Goal: Task Accomplishment & Management: Manage account settings

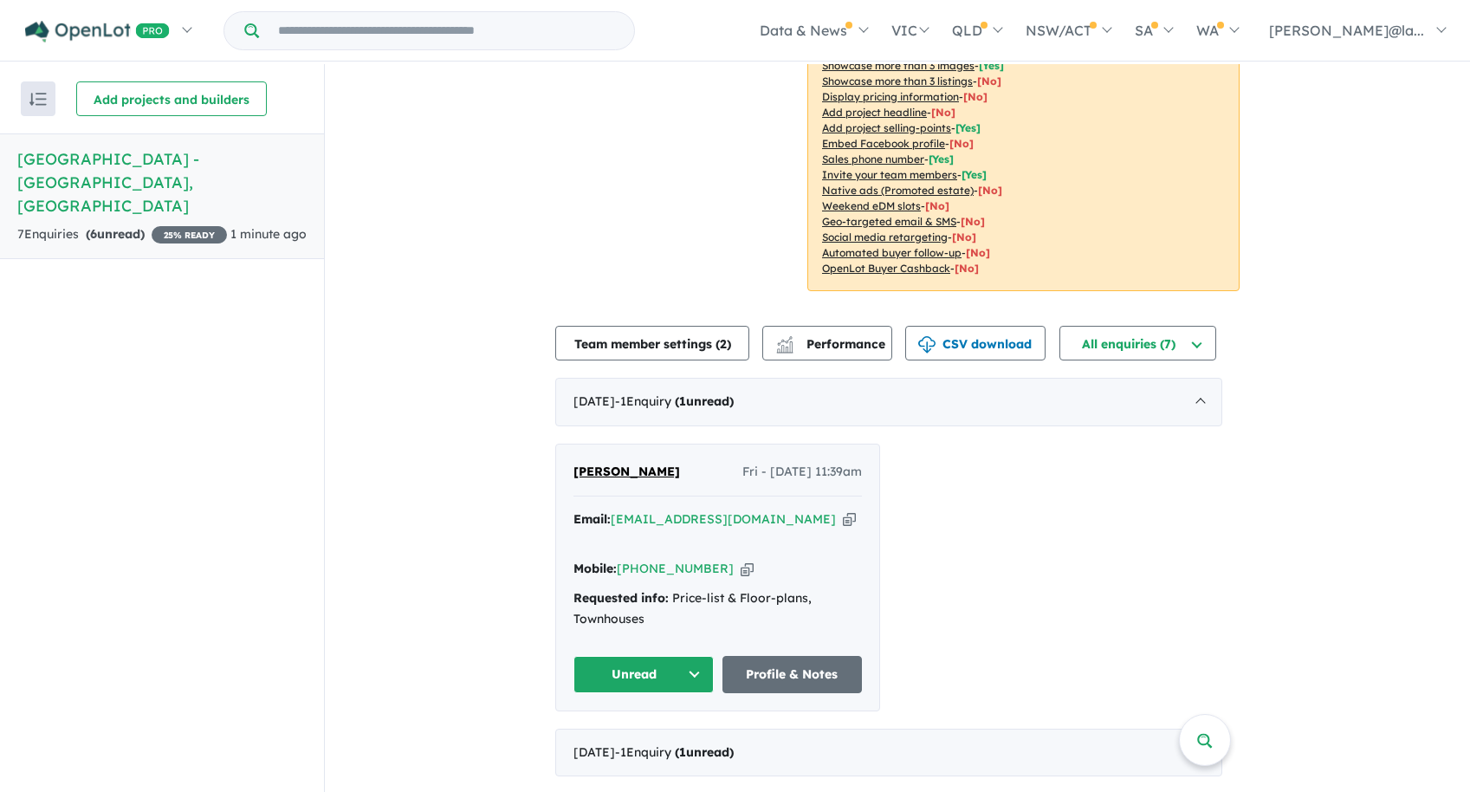
scroll to position [3, 0]
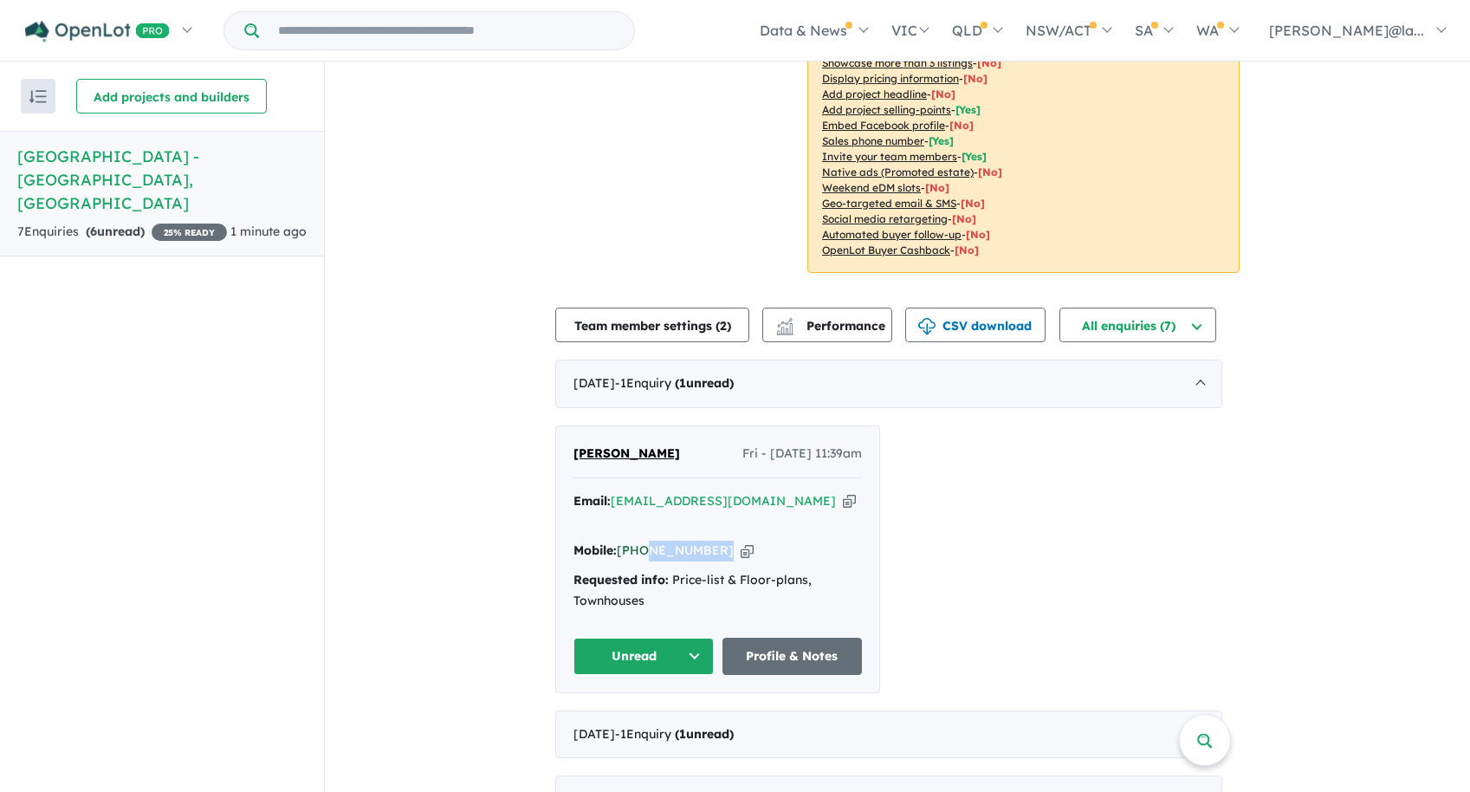
drag, startPoint x: 754, startPoint y: 504, endPoint x: 648, endPoint y: 510, distance: 105.9
click at [648, 541] on div "Mobile: [PHONE_NUMBER] Copied!" at bounding box center [718, 551] width 289 height 21
copy link "413 319 846"
drag, startPoint x: 674, startPoint y: 428, endPoint x: 581, endPoint y: 429, distance: 92.7
click at [581, 444] on div "[PERSON_NAME] Fri - [DATE] 11:39am" at bounding box center [718, 461] width 289 height 35
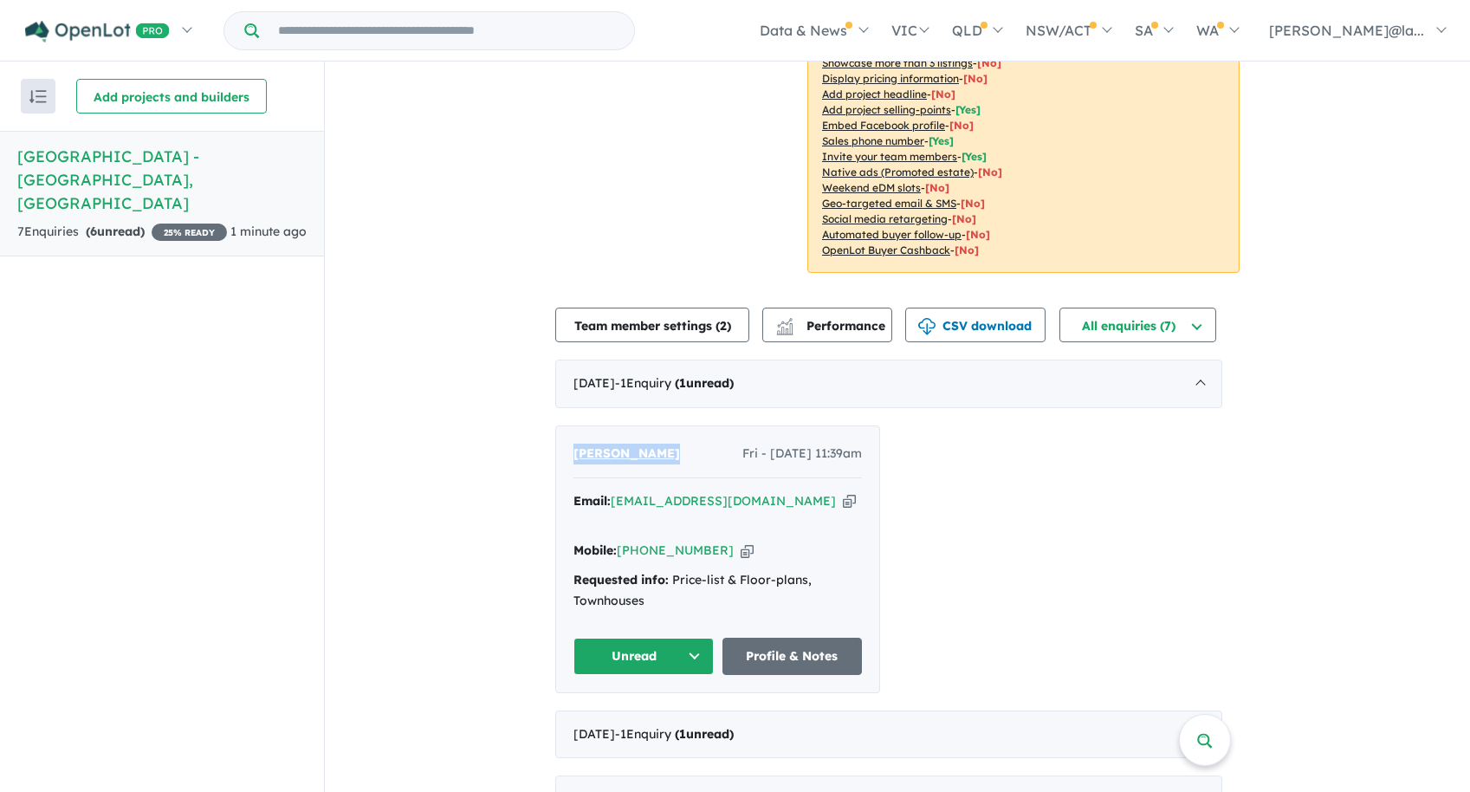
copy span "[PERSON_NAME]"
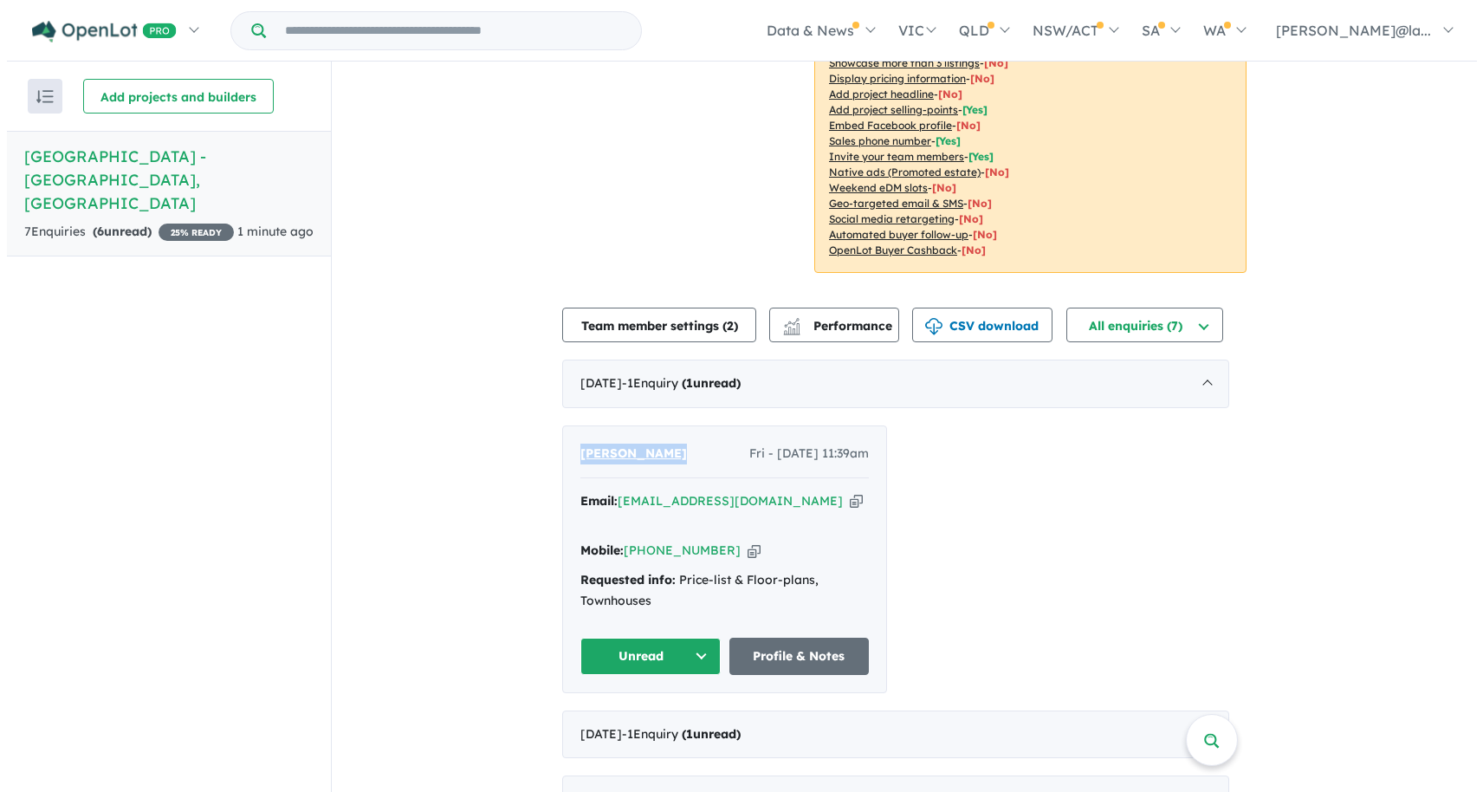
scroll to position [0, 0]
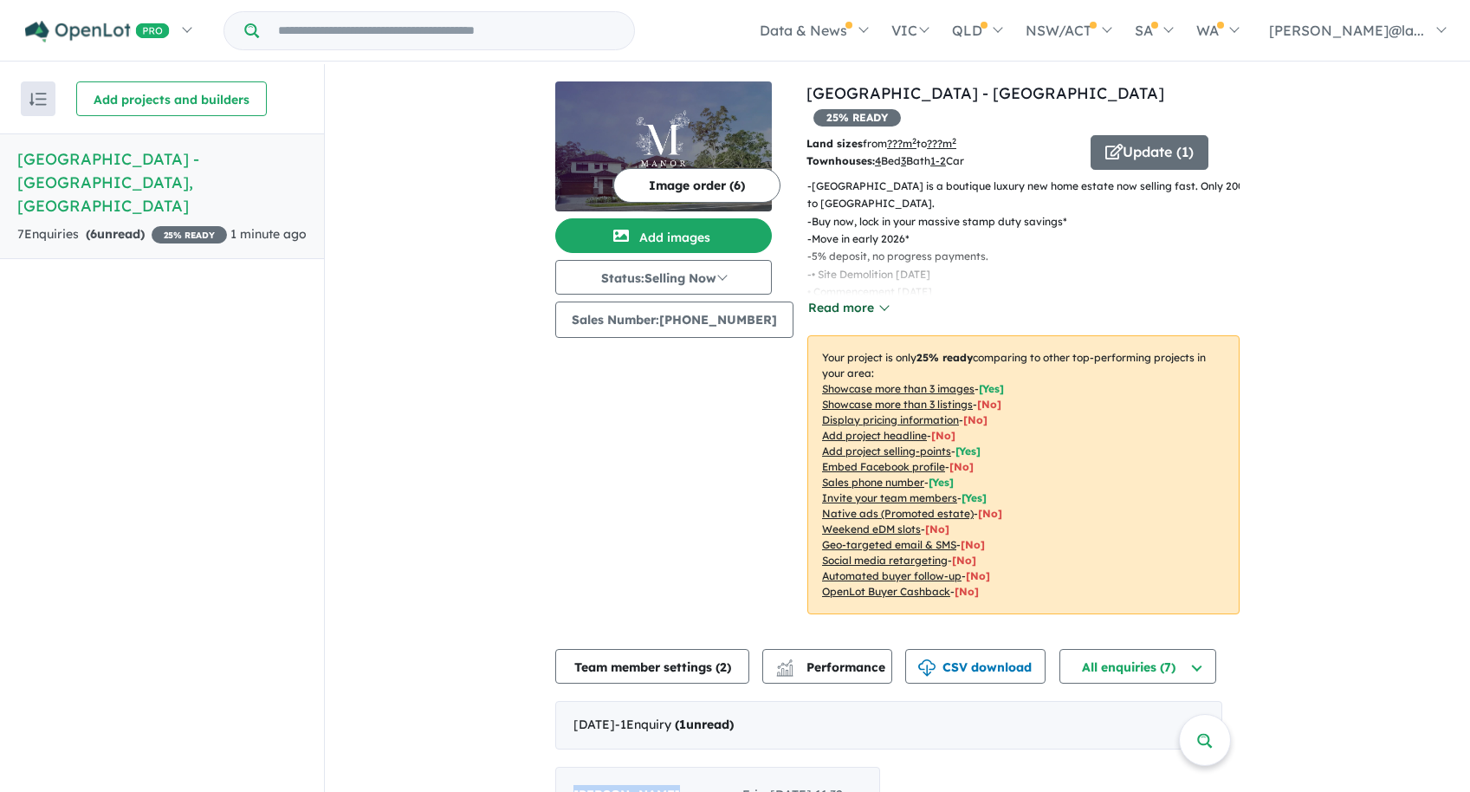
click at [870, 298] on button "Read more" at bounding box center [848, 308] width 81 height 20
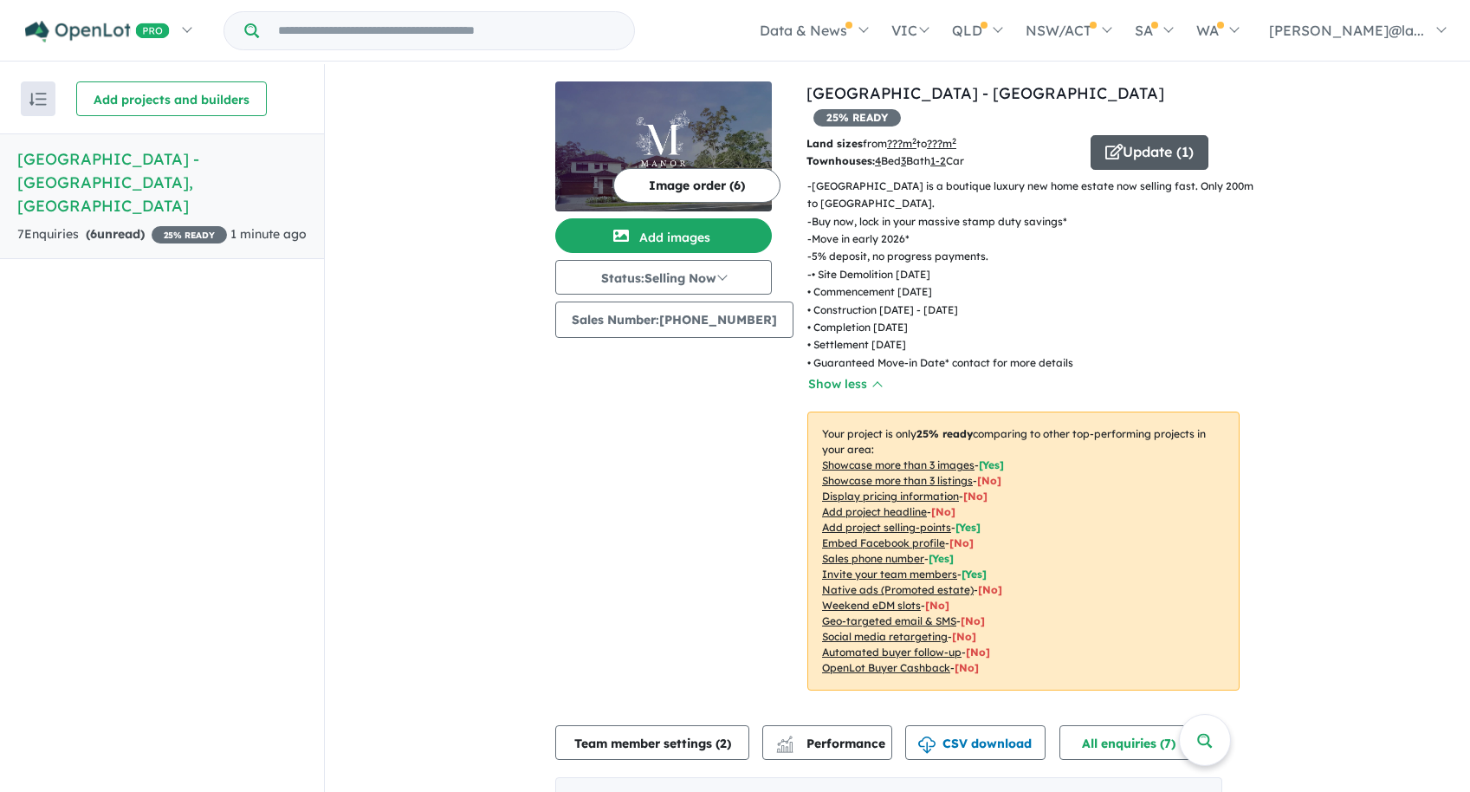
click at [1162, 135] on button "Update ( 1 )" at bounding box center [1150, 152] width 118 height 35
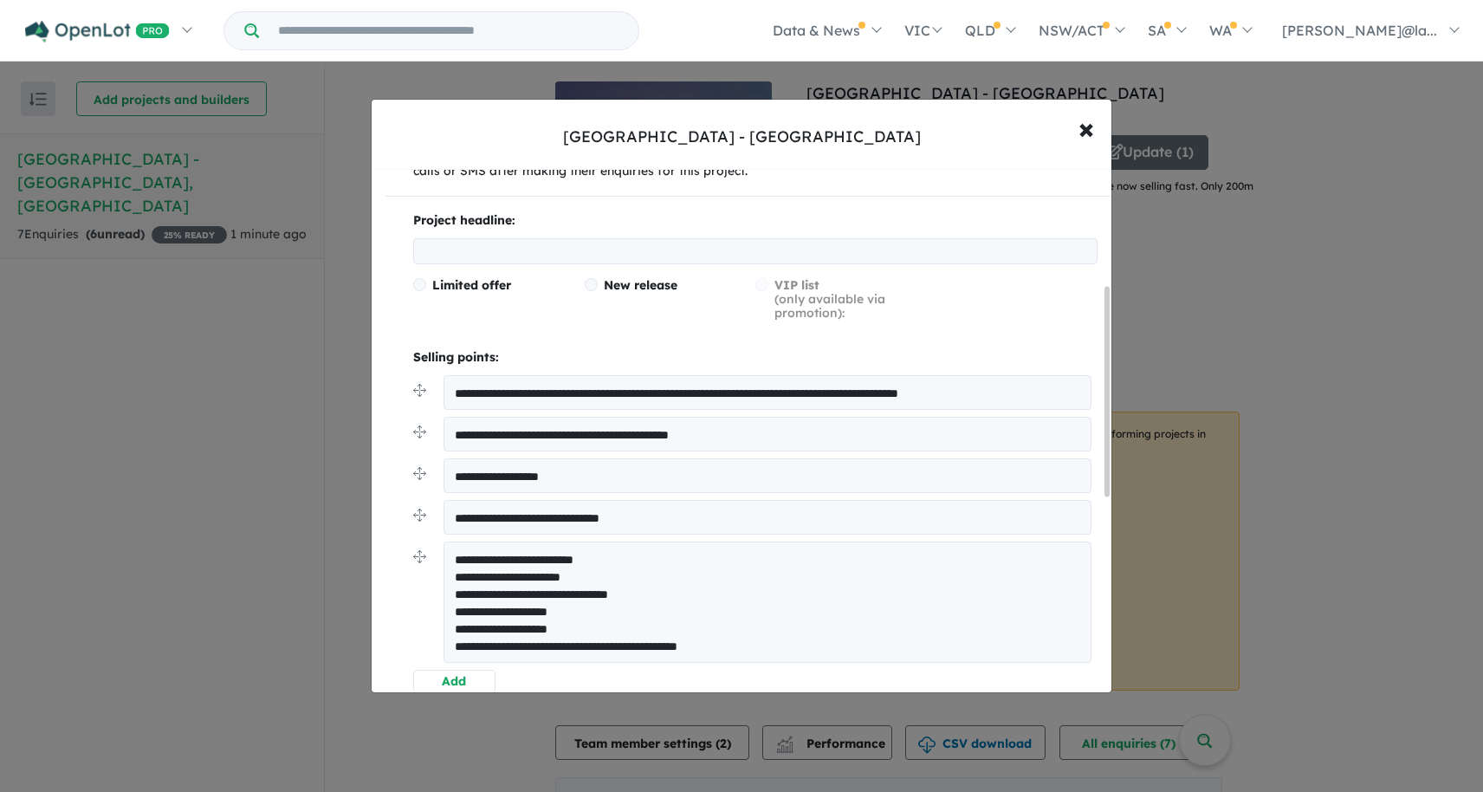
scroll to position [346, 0]
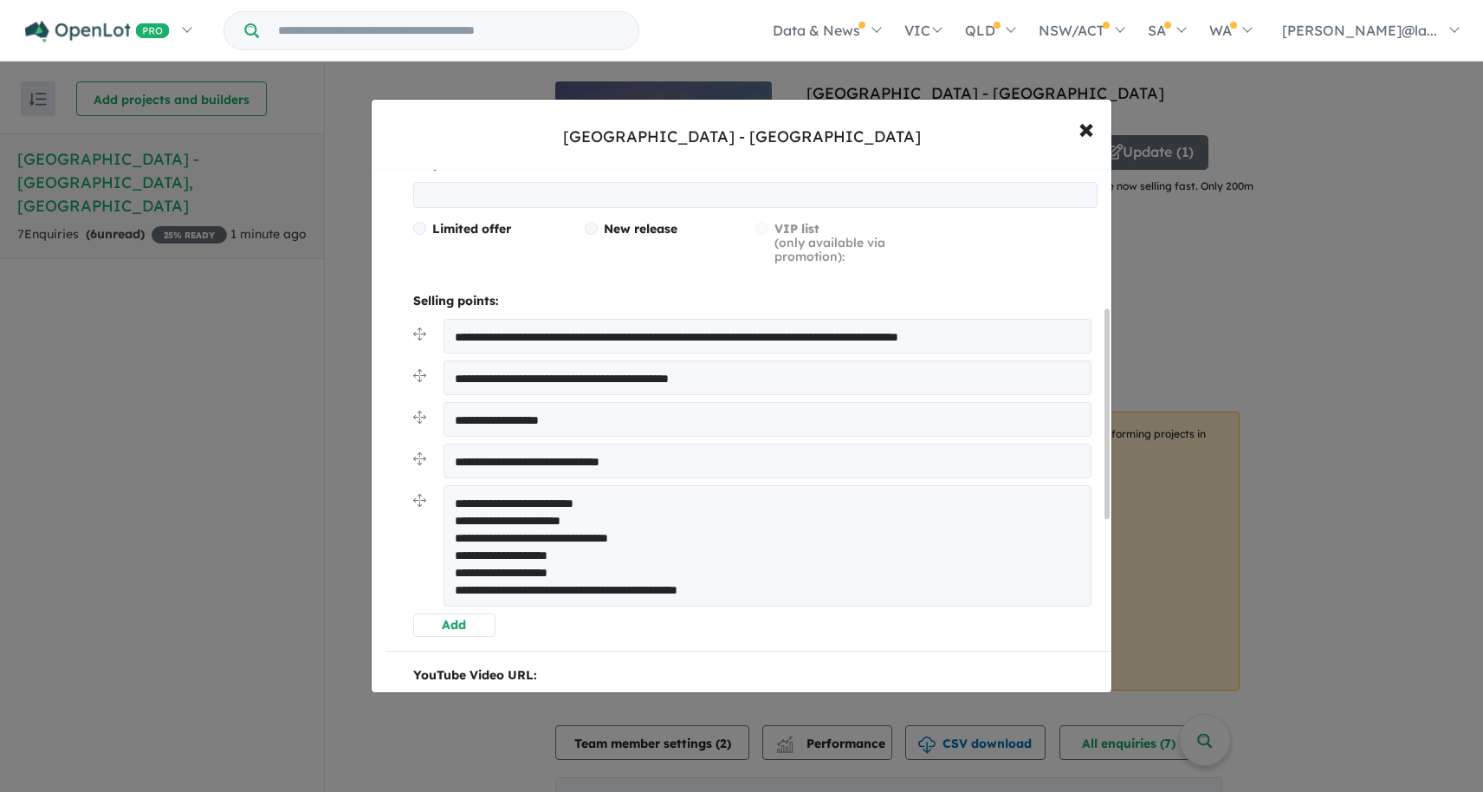
click at [549, 570] on textarea "**********" at bounding box center [768, 545] width 648 height 121
click at [631, 536] on textarea "**********" at bounding box center [768, 545] width 648 height 121
drag, startPoint x: 551, startPoint y: 569, endPoint x: 533, endPoint y: 569, distance: 18.2
click at [533, 569] on textarea "**********" at bounding box center [768, 545] width 648 height 121
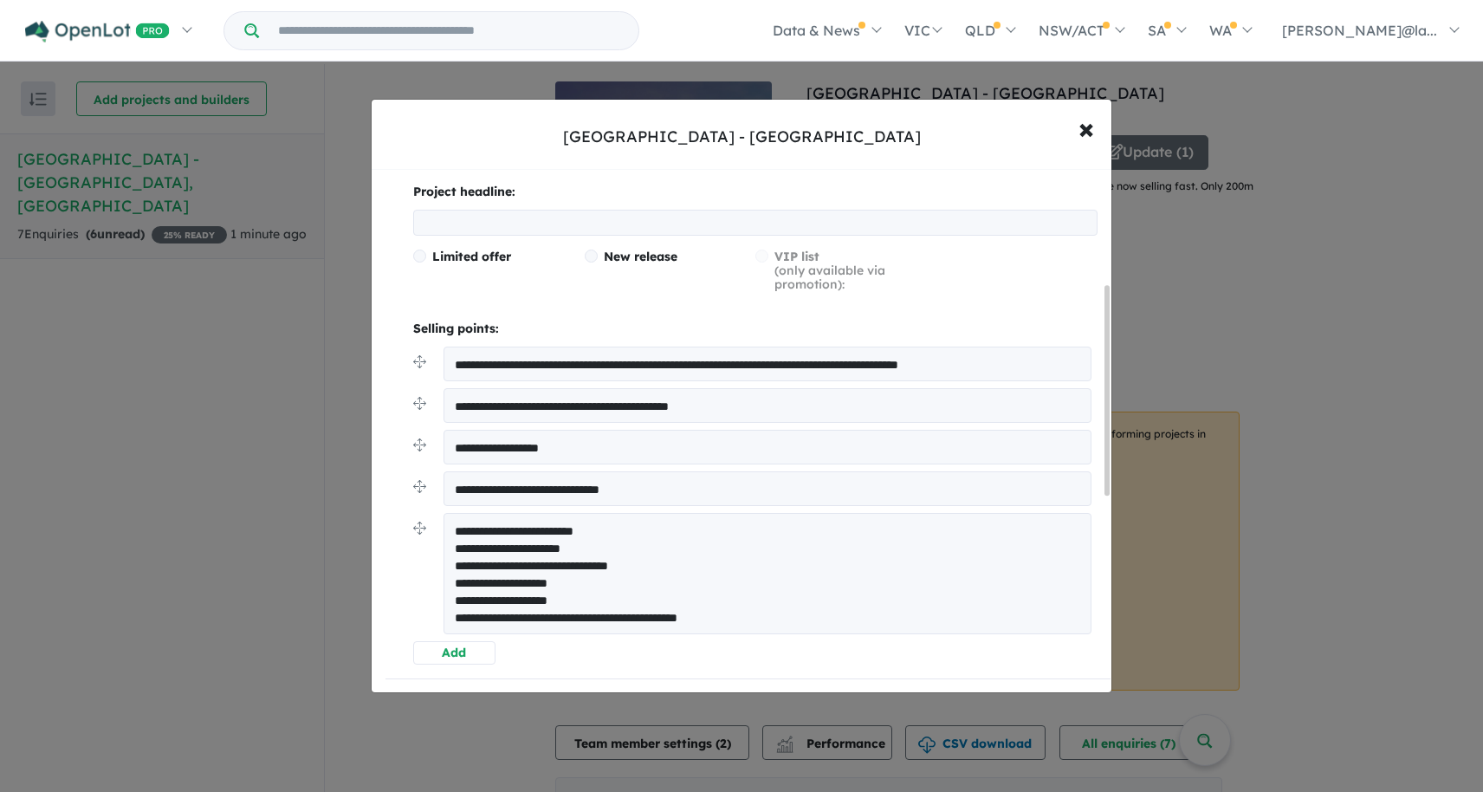
scroll to position [405, 0]
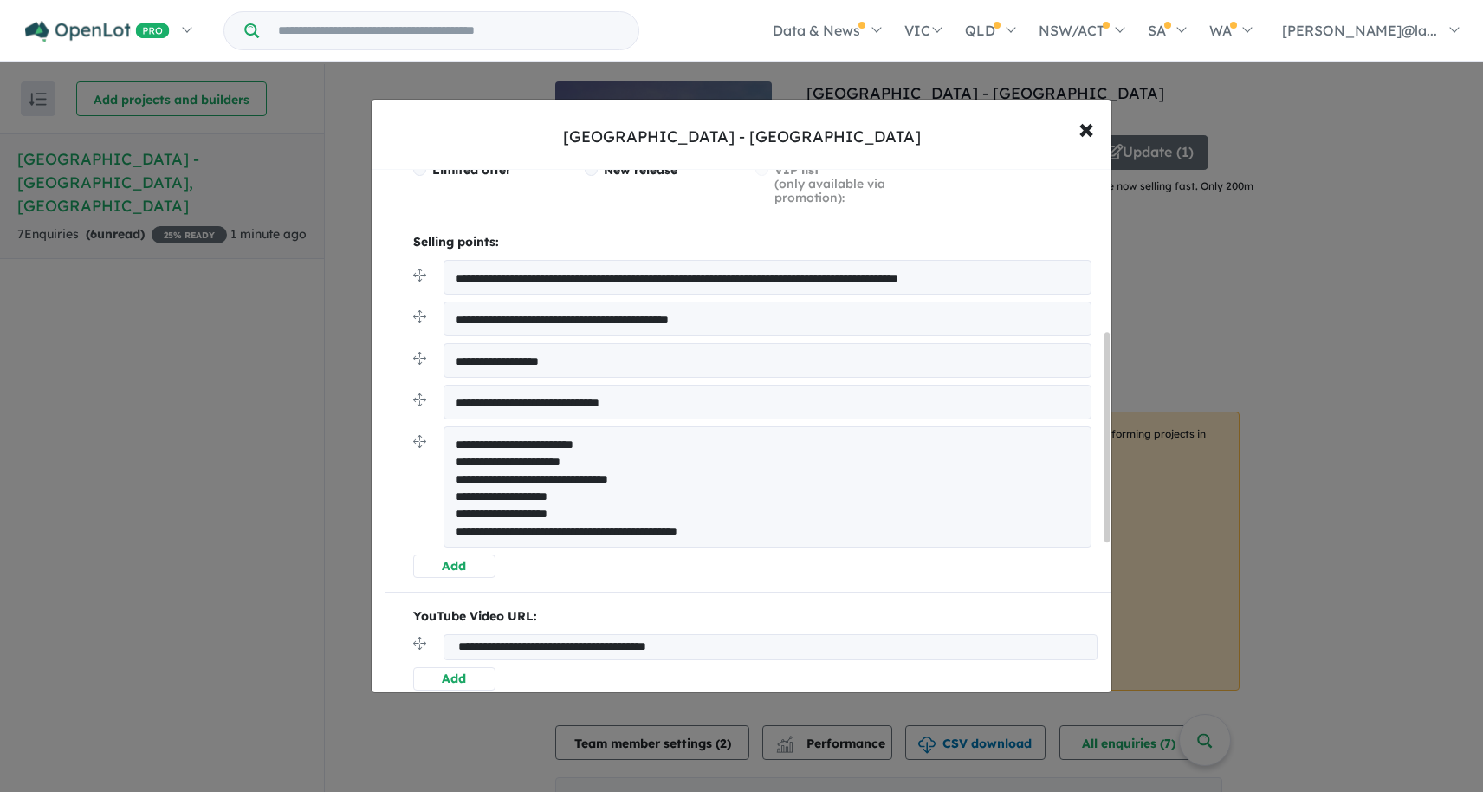
click at [453, 439] on textarea "**********" at bounding box center [768, 486] width 648 height 121
type textarea "**********"
click at [468, 566] on button "Add" at bounding box center [454, 566] width 82 height 23
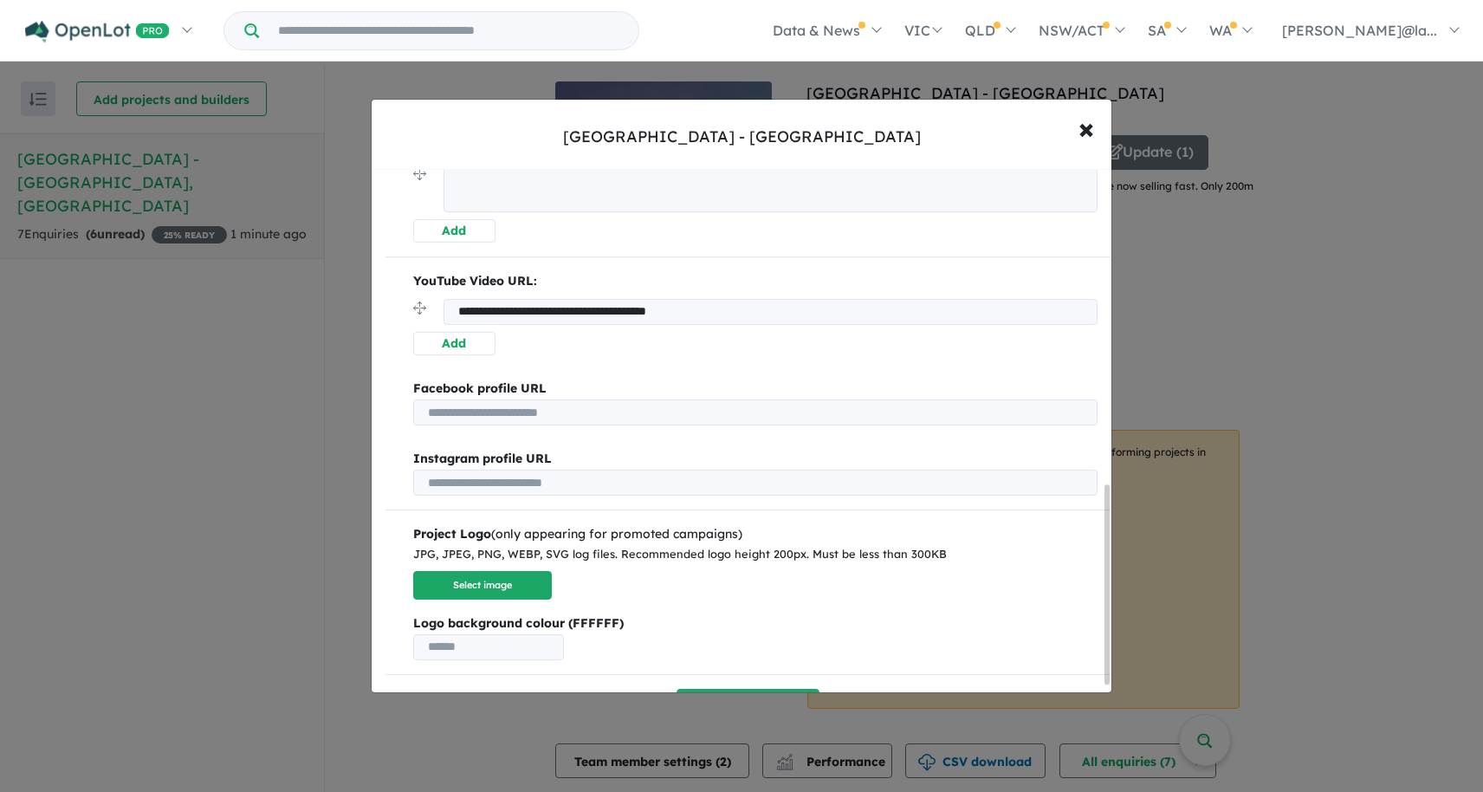
scroll to position [847, 0]
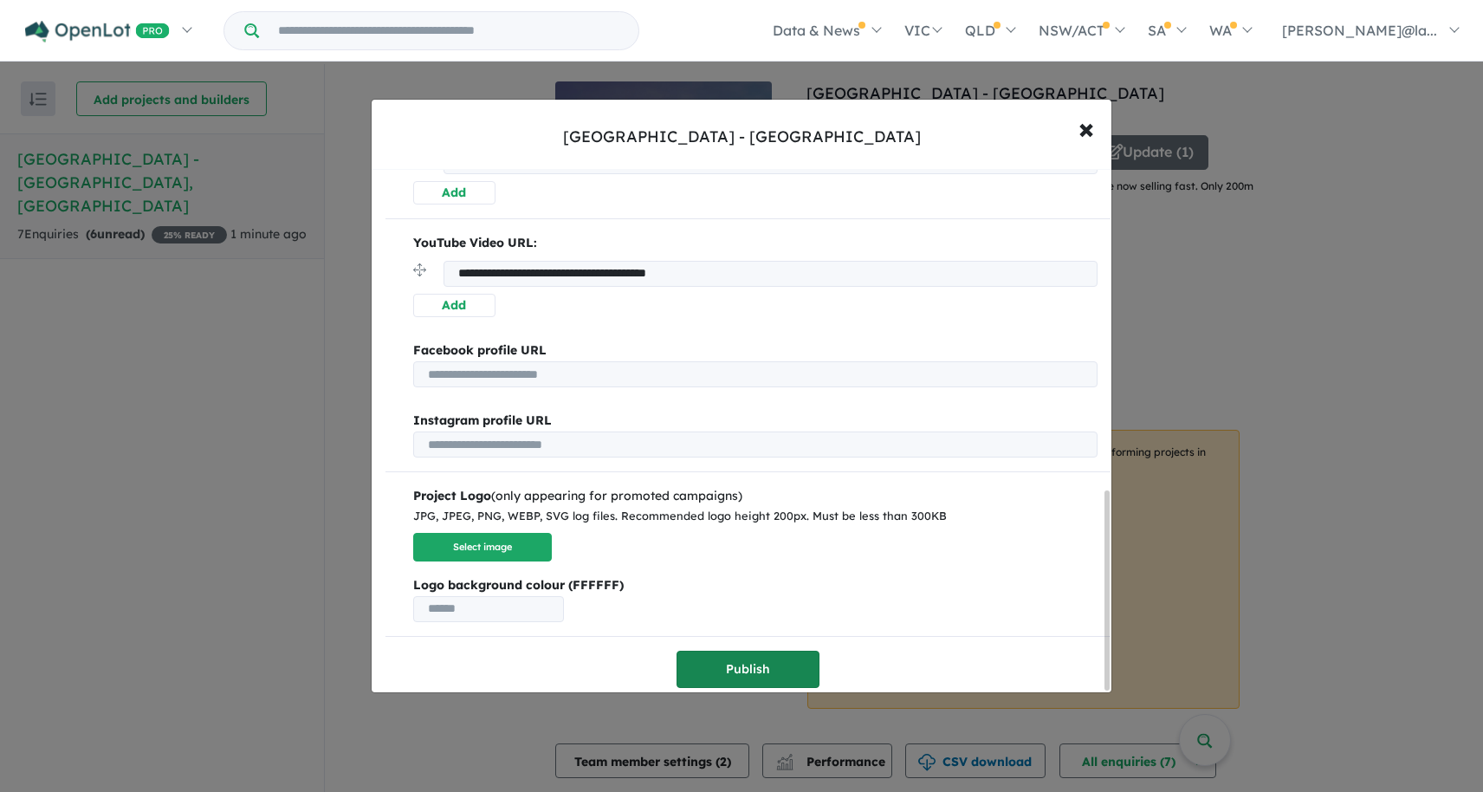
click at [782, 658] on button "Publish" at bounding box center [748, 669] width 143 height 37
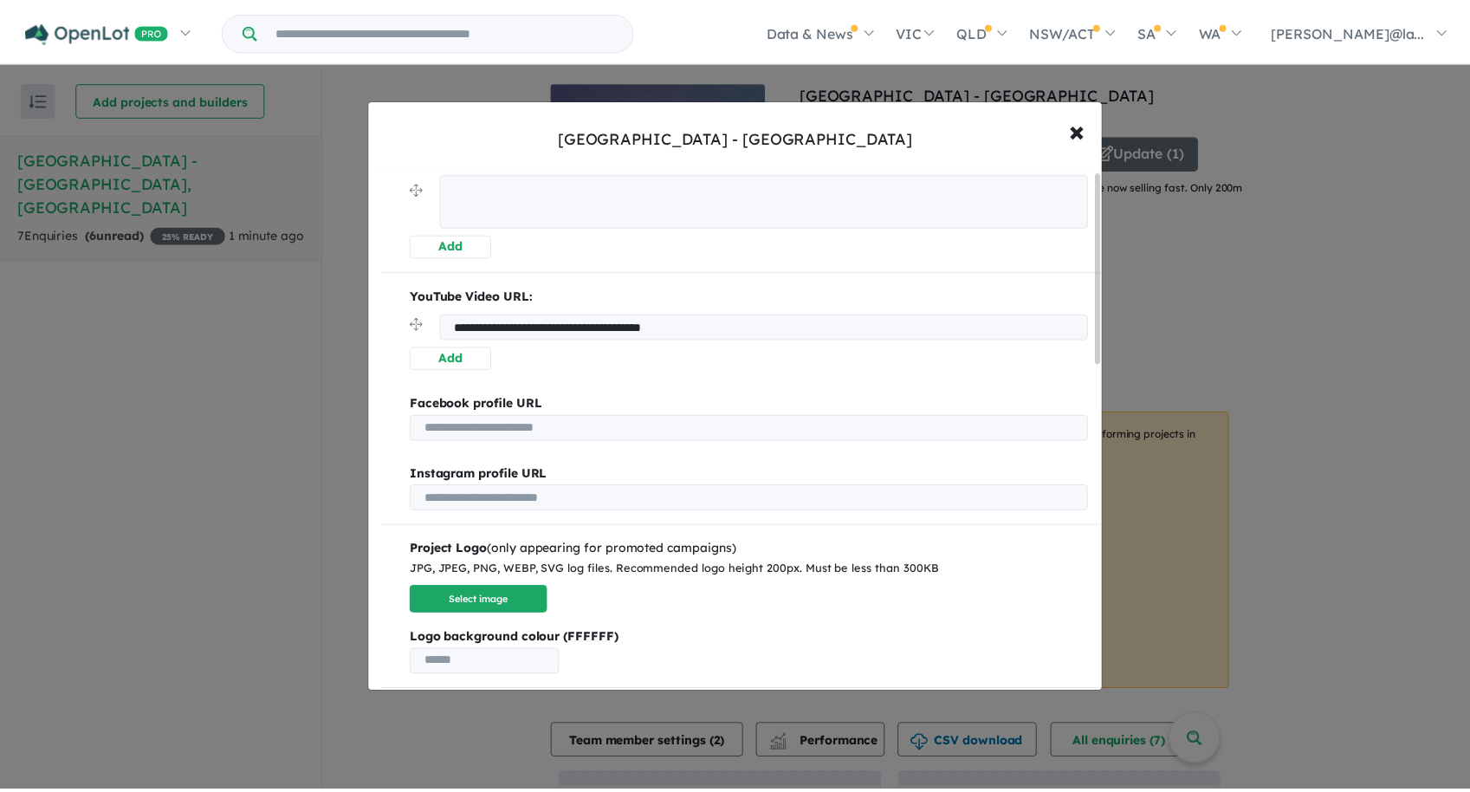
scroll to position [0, 0]
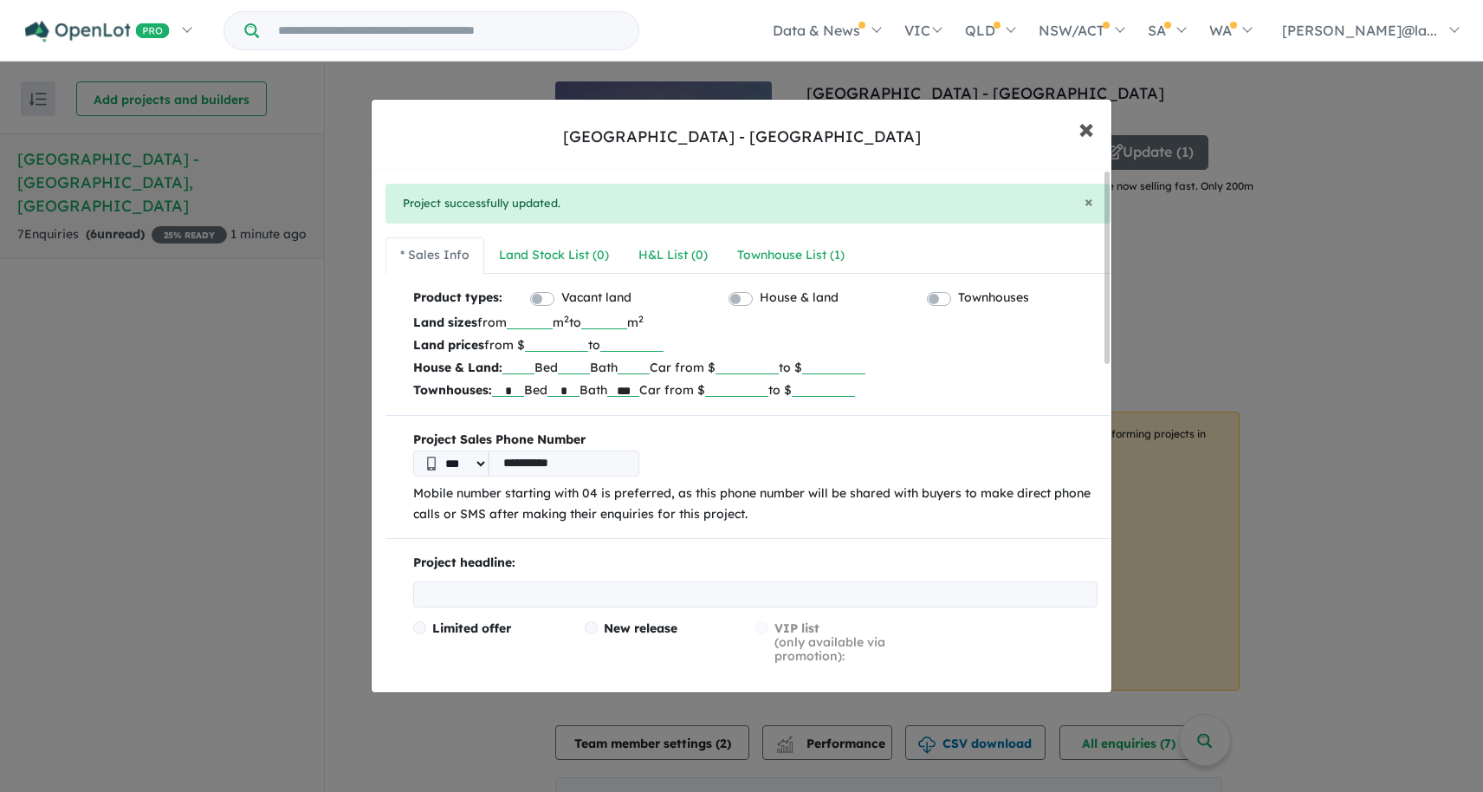
click at [1081, 128] on span "×" at bounding box center [1087, 127] width 16 height 37
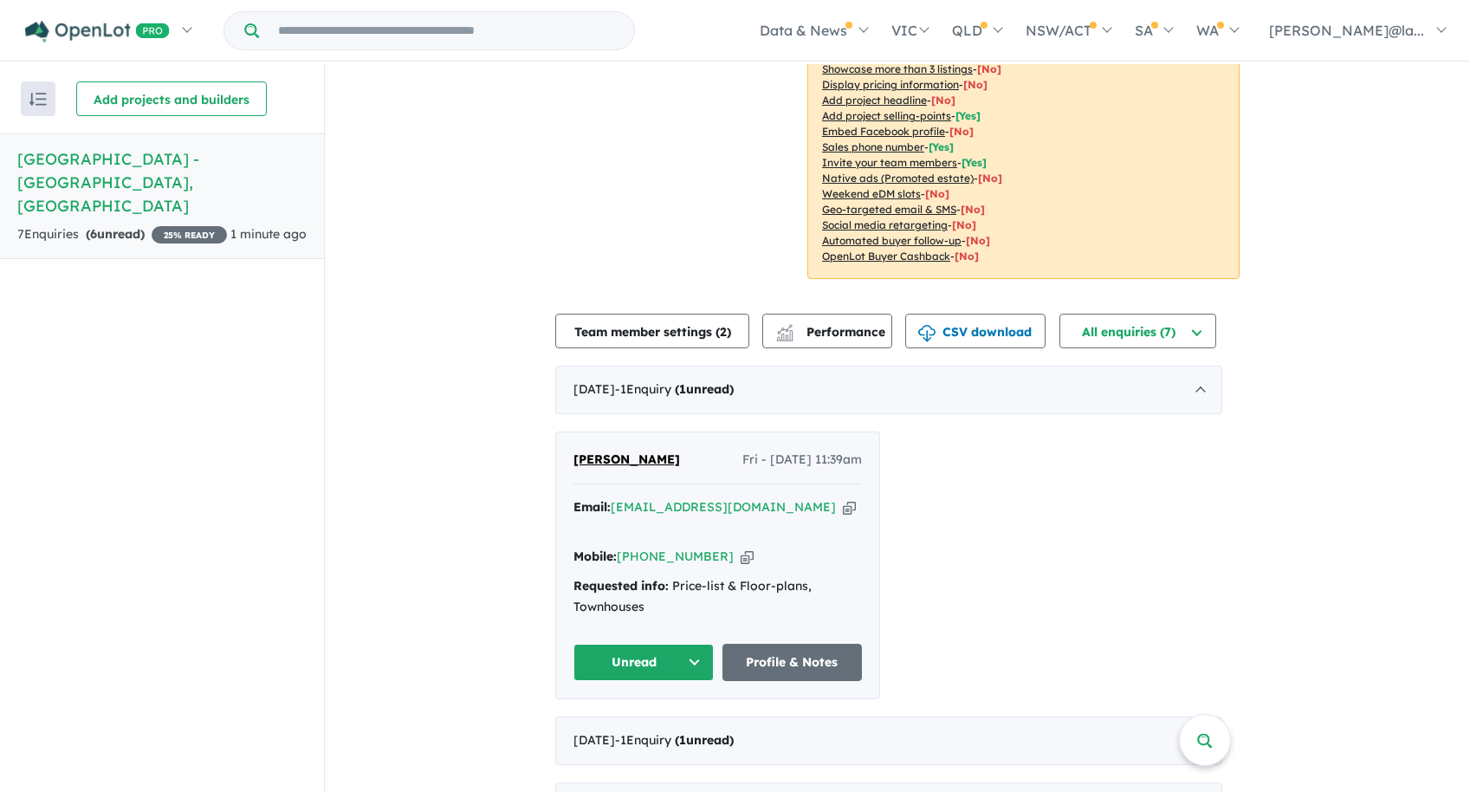
scroll to position [3, 0]
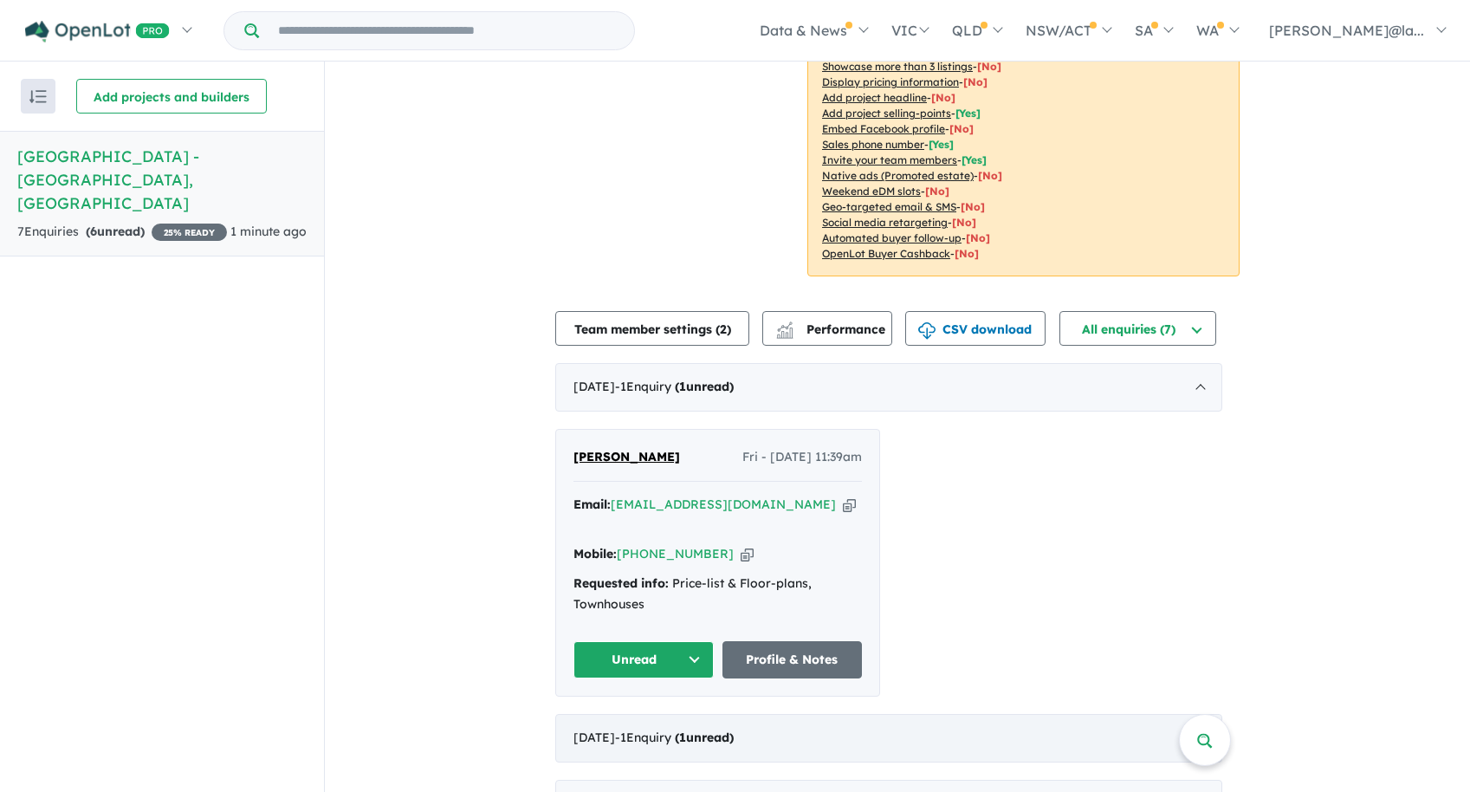
click at [828, 714] on div "[DATE] - 1 Enquir y ( 1 unread)" at bounding box center [888, 738] width 667 height 49
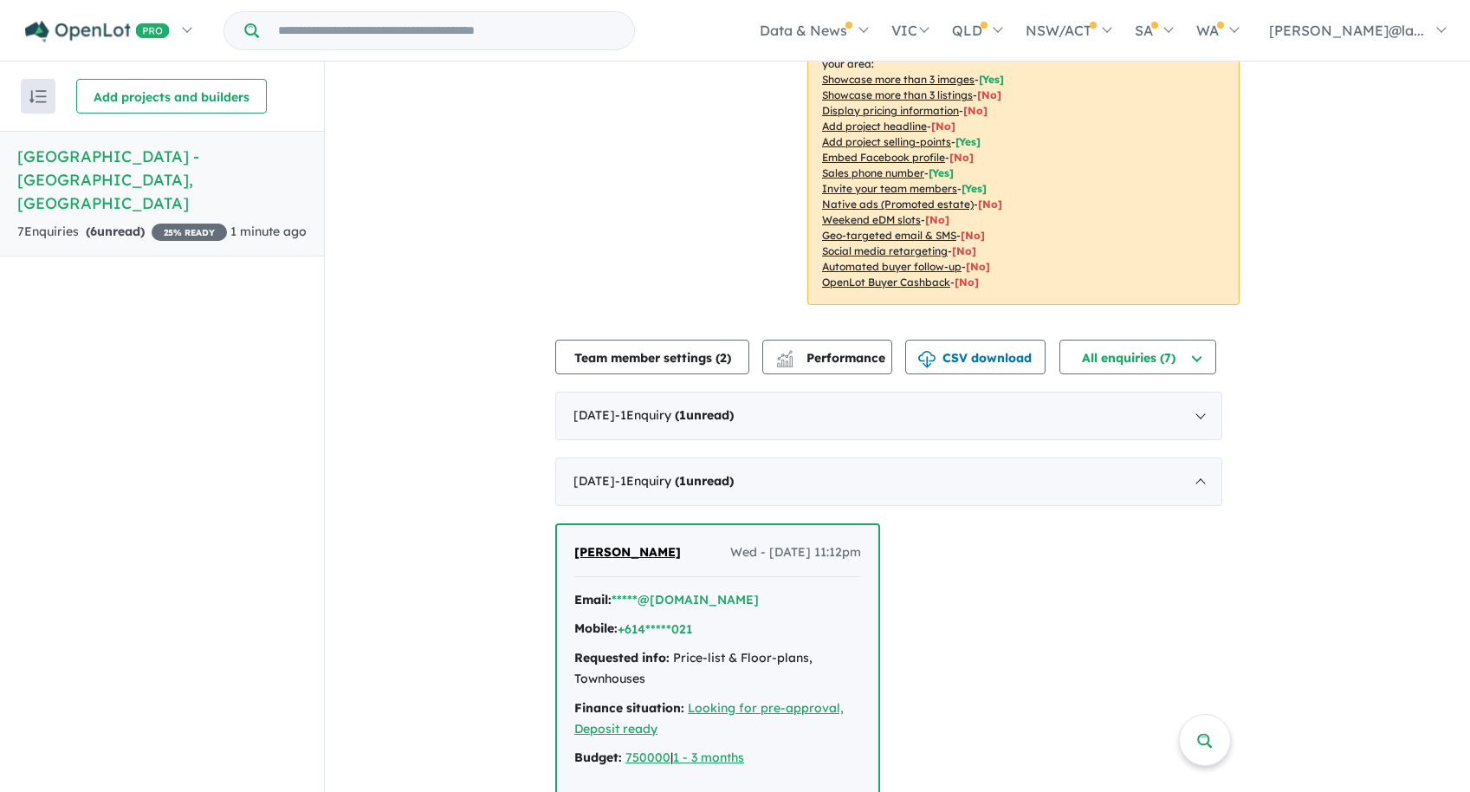
scroll to position [490, 0]
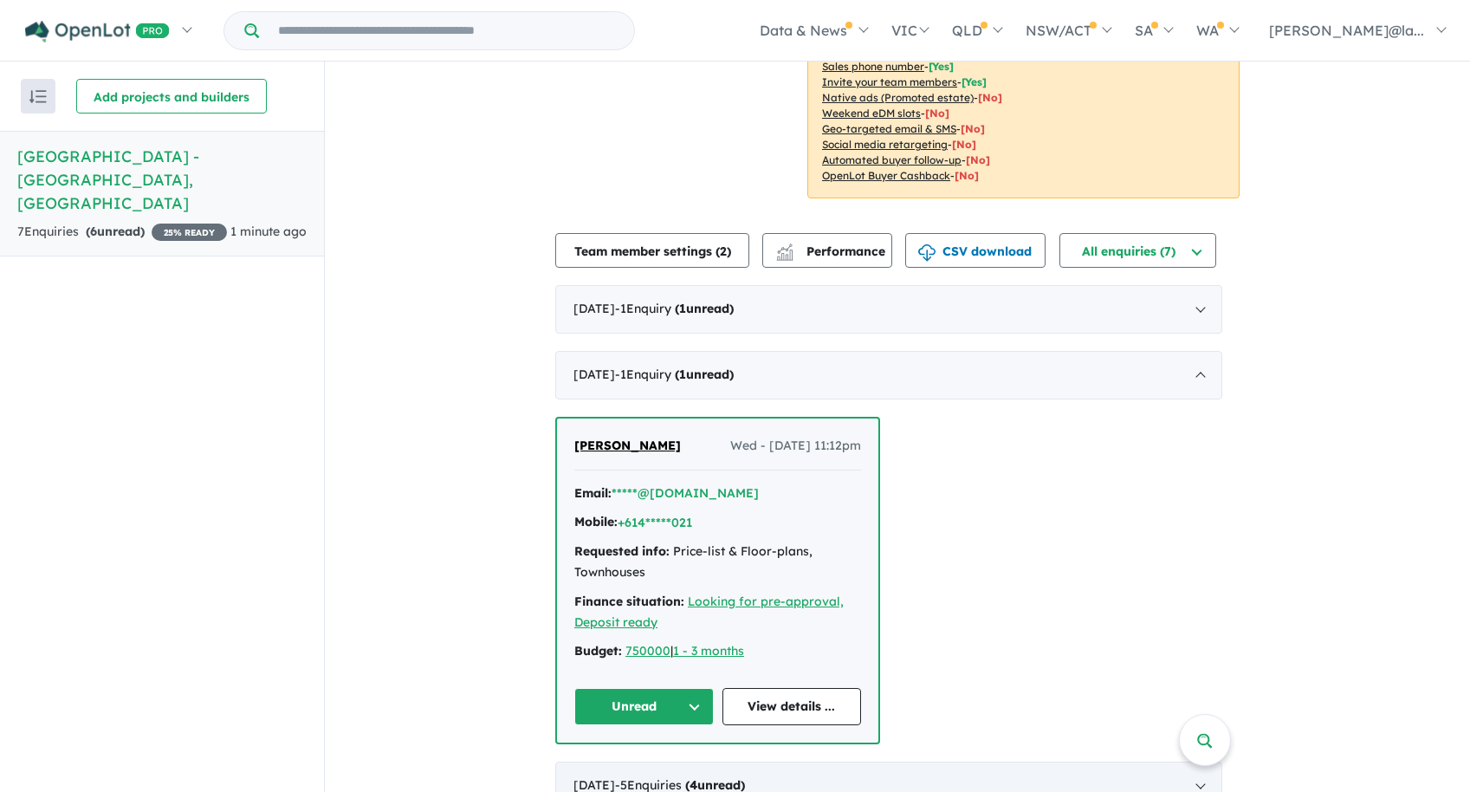
click at [1003, 762] on div "[DATE] - 5 Enquir ies ( 4 unread)" at bounding box center [888, 786] width 667 height 49
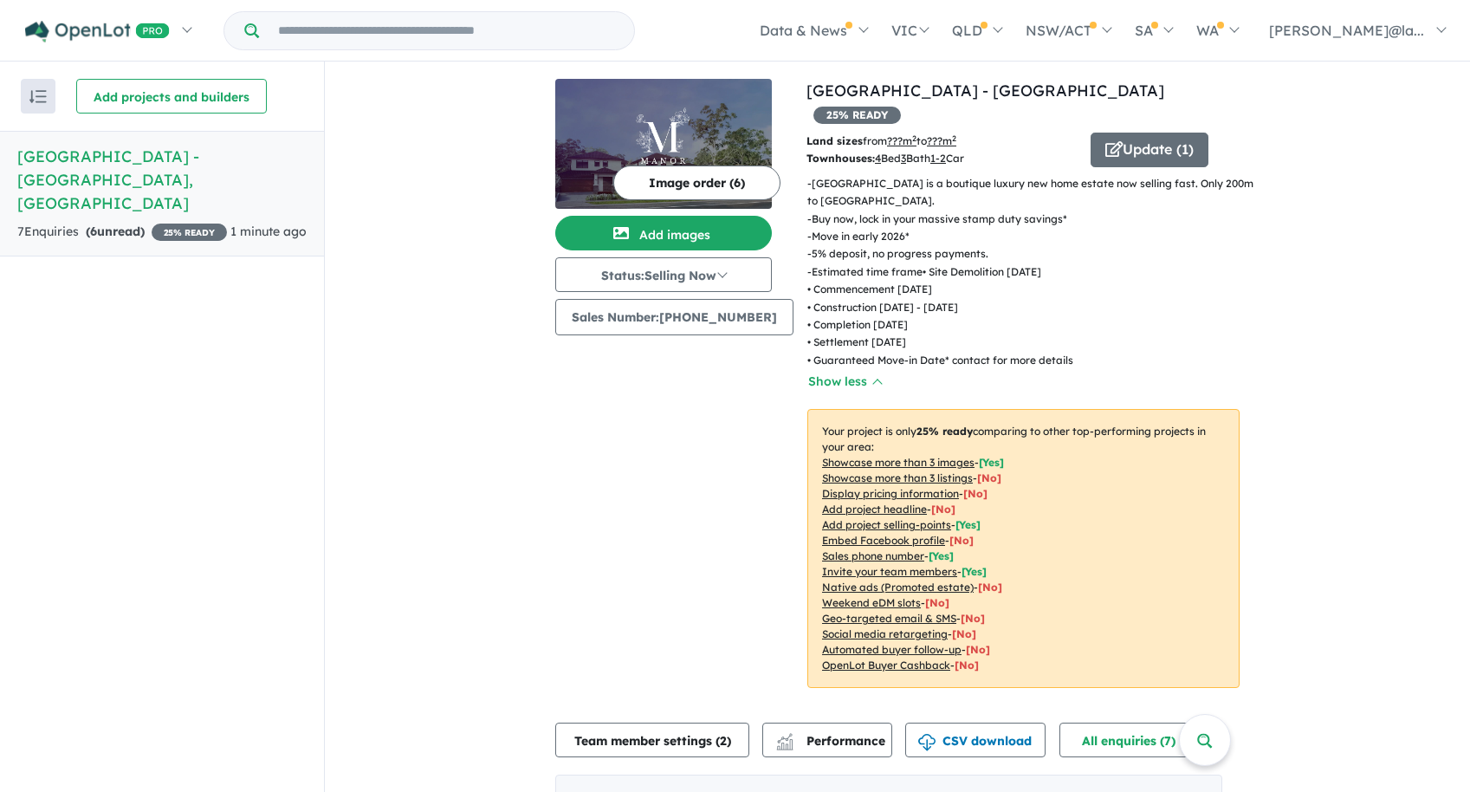
scroll to position [0, 0]
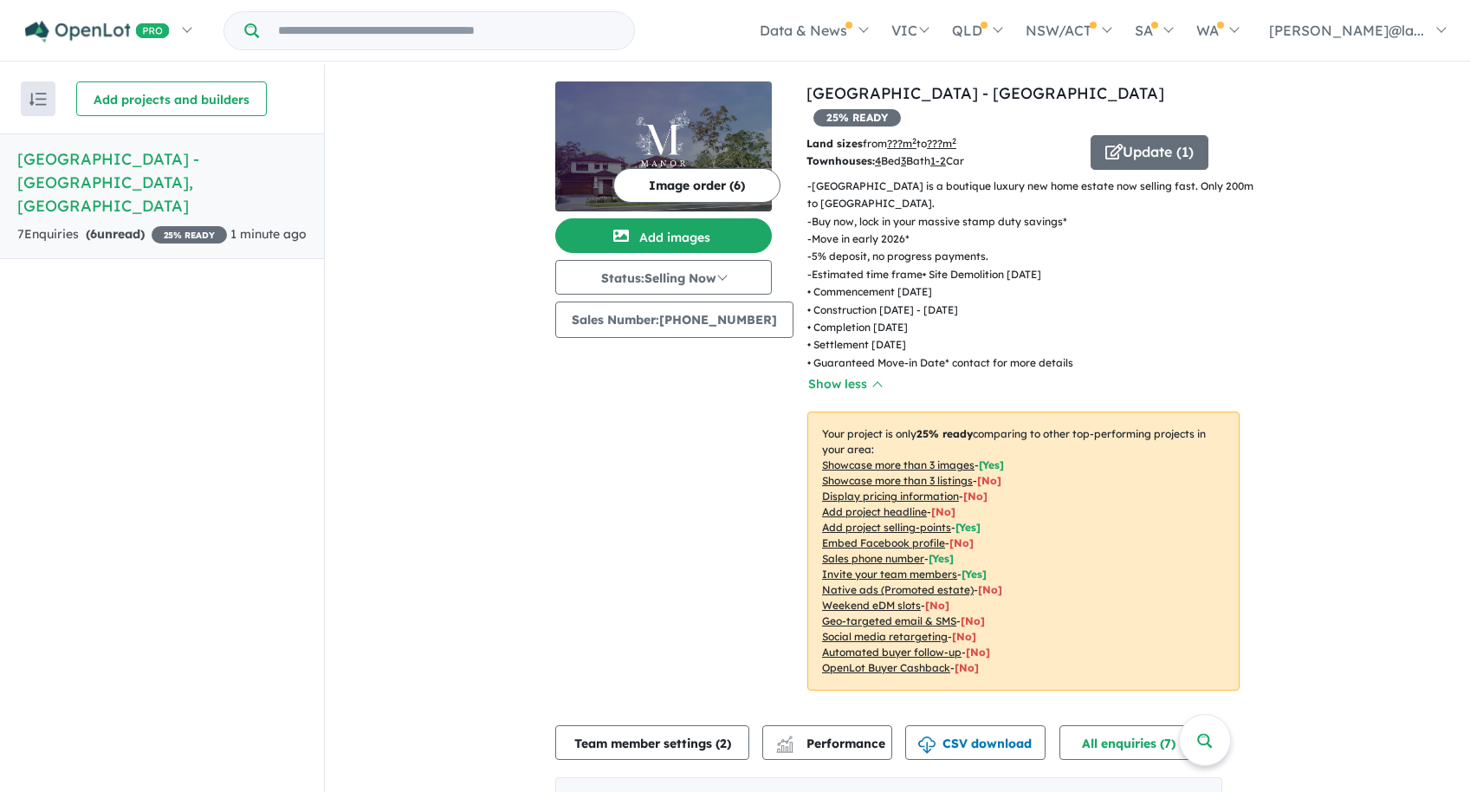
click at [115, 168] on h5 "[GEOGRAPHIC_DATA] - [GEOGRAPHIC_DATA] , [GEOGRAPHIC_DATA]" at bounding box center [161, 182] width 289 height 70
click at [94, 157] on h5 "[GEOGRAPHIC_DATA] - [GEOGRAPHIC_DATA] , [GEOGRAPHIC_DATA]" at bounding box center [161, 182] width 289 height 70
click at [901, 109] on span "25 % READY" at bounding box center [858, 117] width 88 height 17
click at [704, 278] on button "Status: Selling Now" at bounding box center [663, 277] width 217 height 35
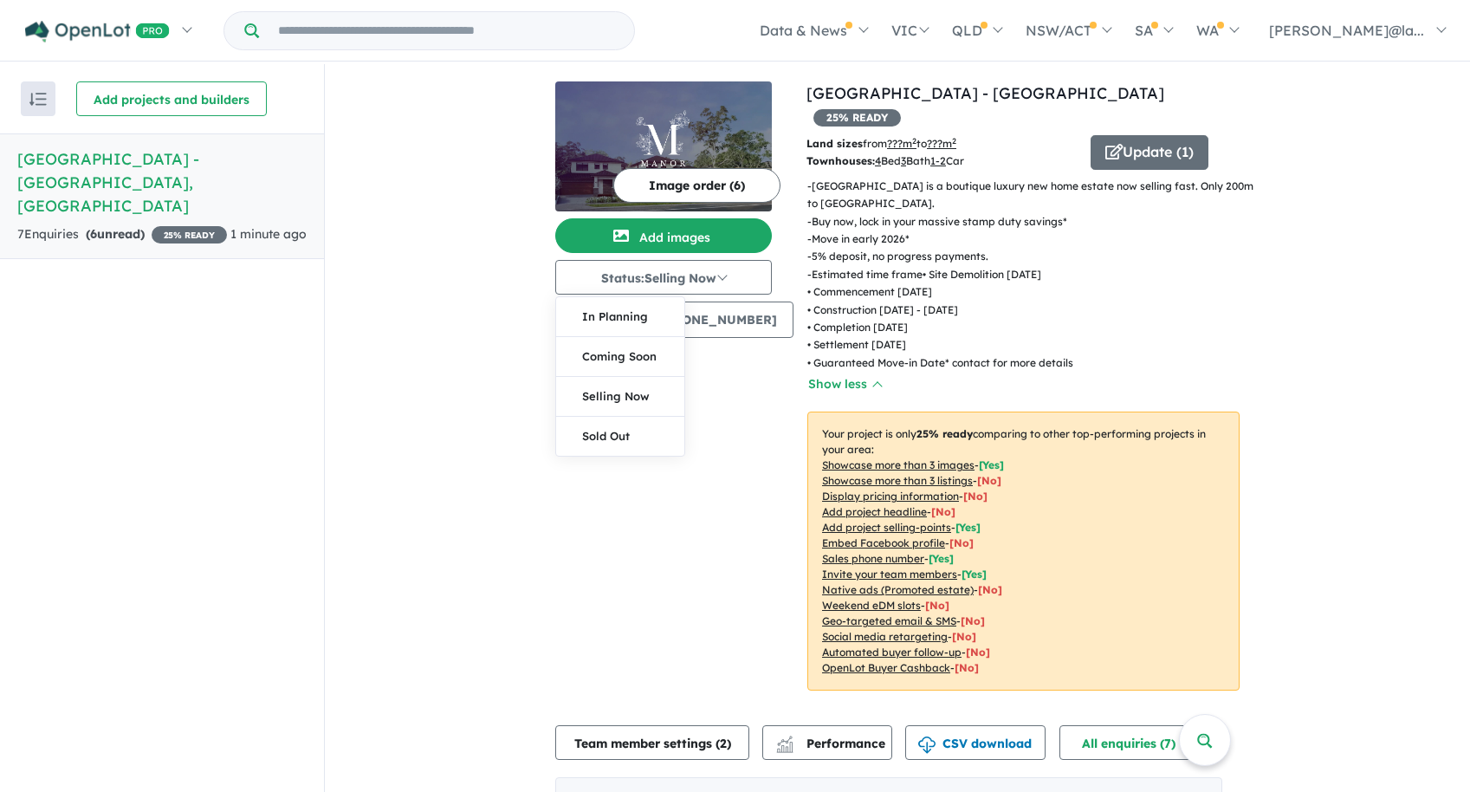
click at [764, 568] on div "Image order ( 6 ) Add images Status: Selling Now In Planning Coming Soon Sellin…" at bounding box center [680, 396] width 251 height 630
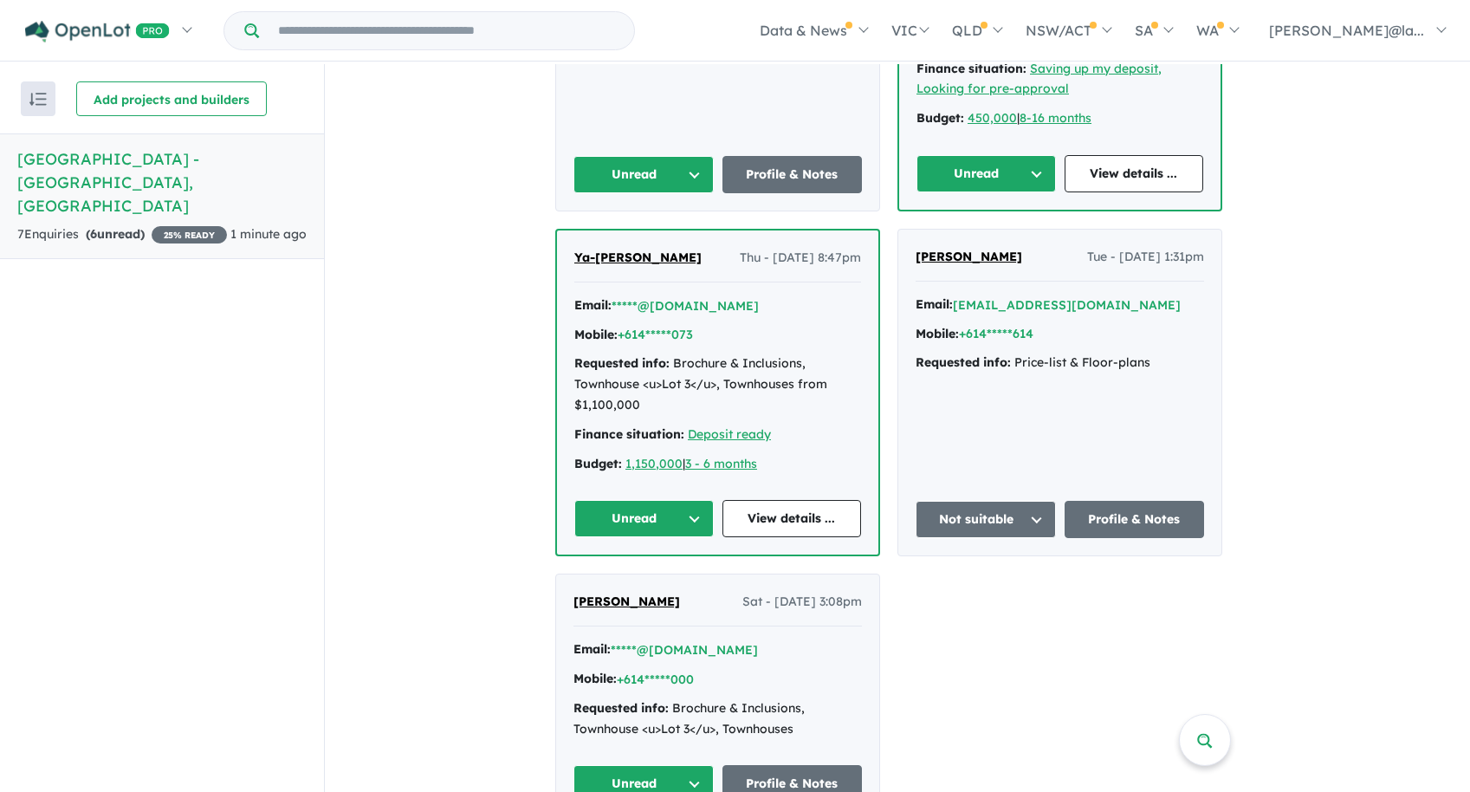
scroll to position [3, 0]
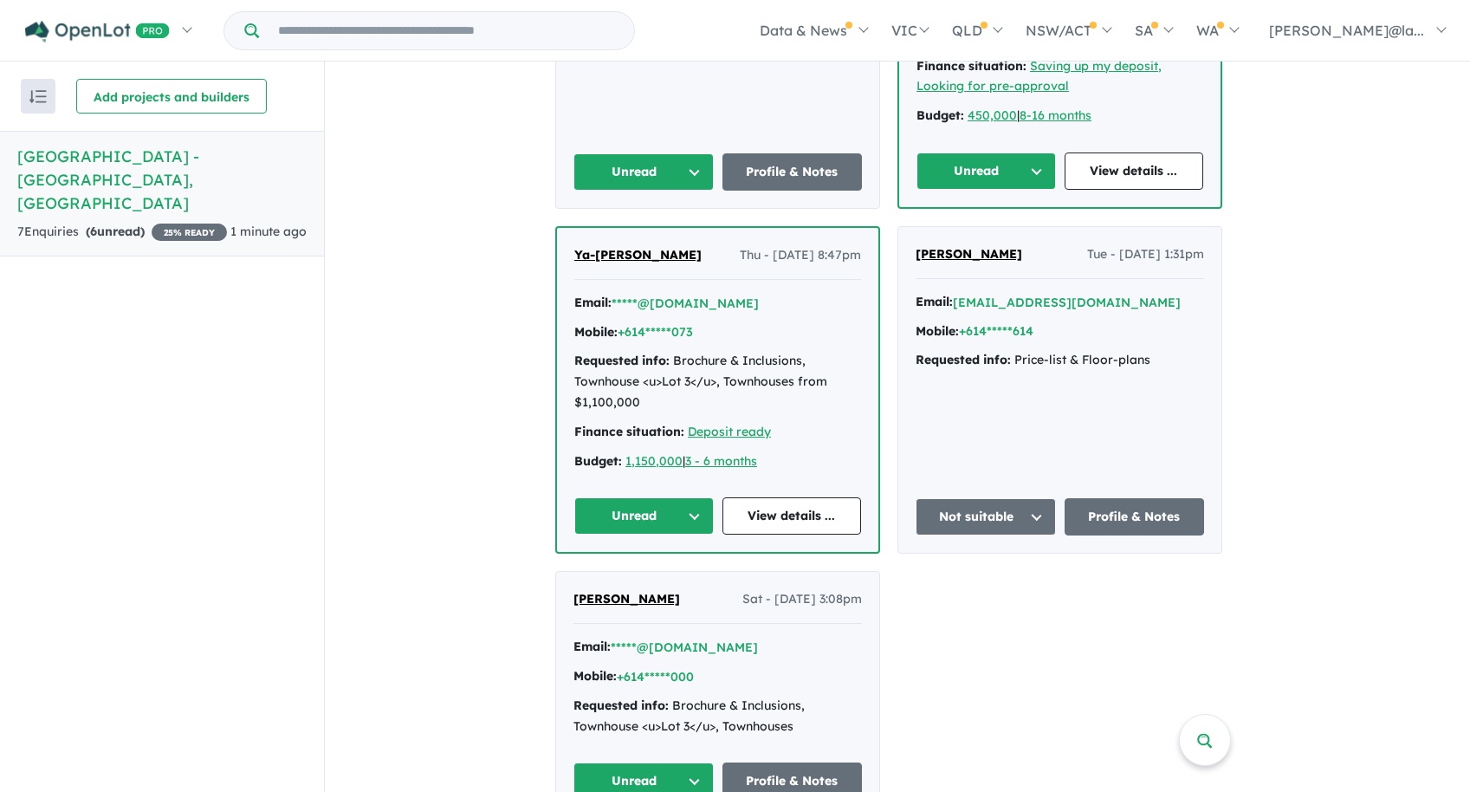
click at [171, 153] on h5 "[GEOGRAPHIC_DATA] - [GEOGRAPHIC_DATA] , [GEOGRAPHIC_DATA]" at bounding box center [161, 180] width 289 height 70
click at [191, 222] on div "7 Enquir ies ( 6 unread) 25 % READY" at bounding box center [122, 232] width 210 height 21
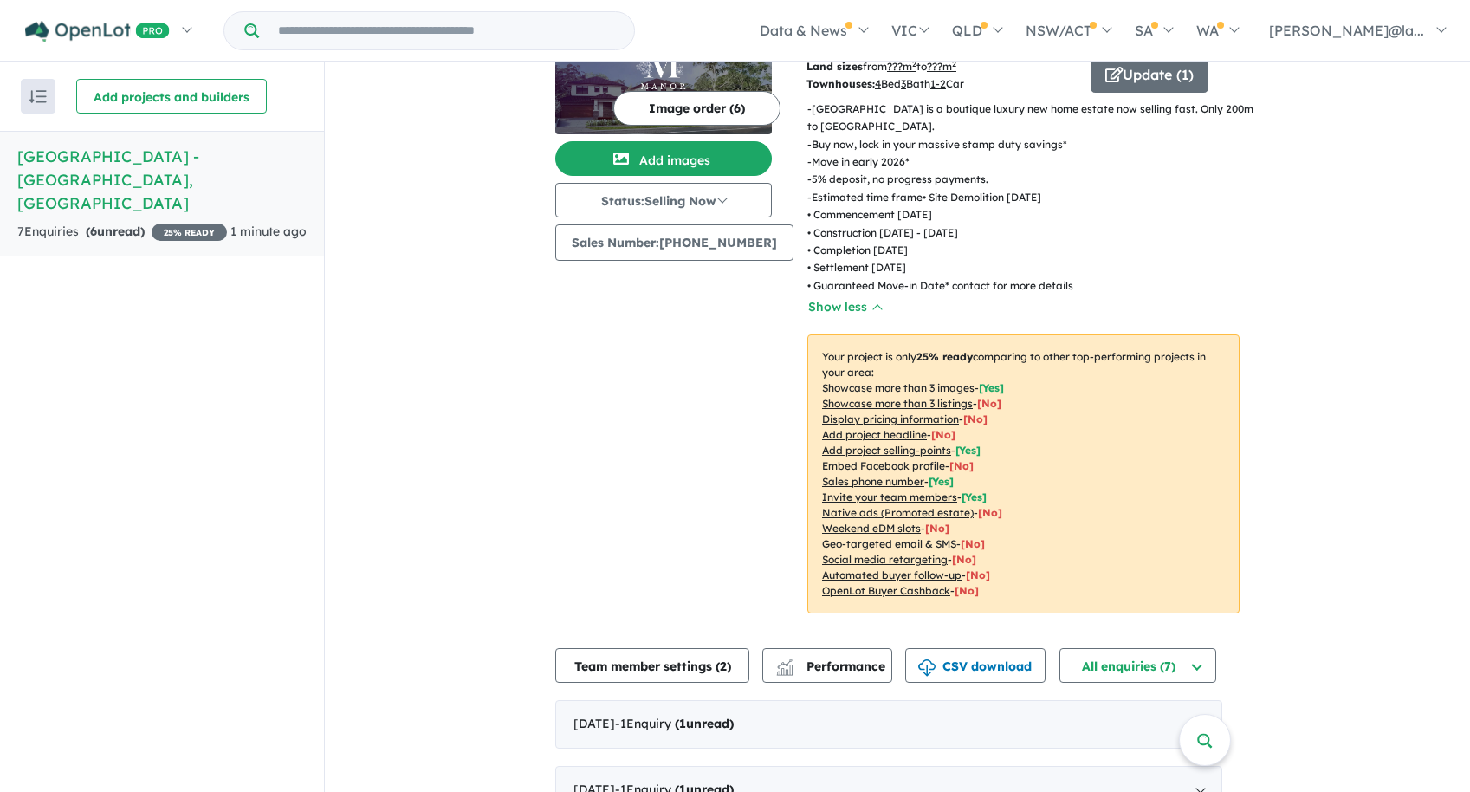
scroll to position [0, 0]
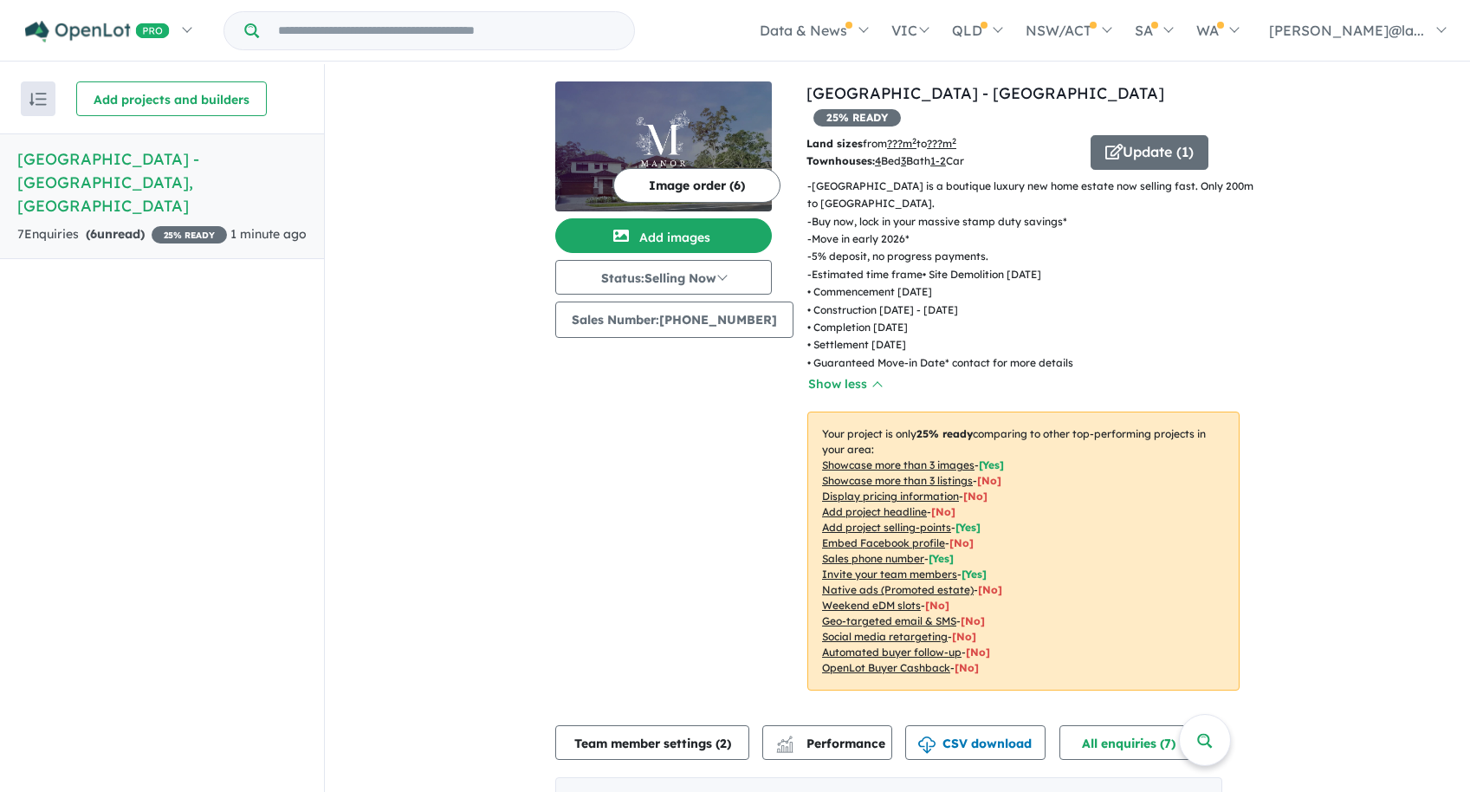
click at [650, 119] on img at bounding box center [663, 146] width 217 height 130
